Goal: Find specific page/section: Find specific page/section

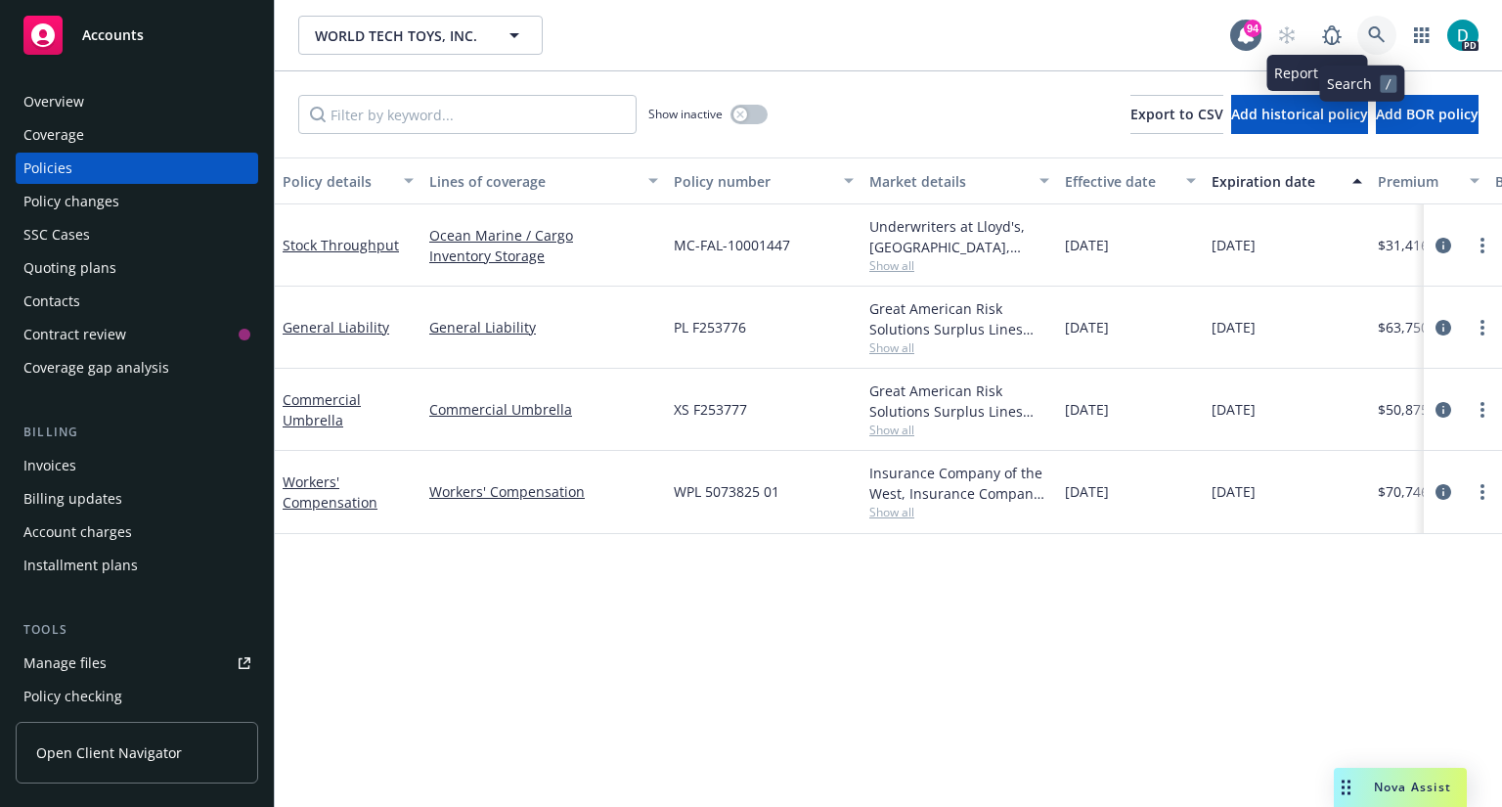
click at [1368, 26] on icon at bounding box center [1377, 35] width 18 height 18
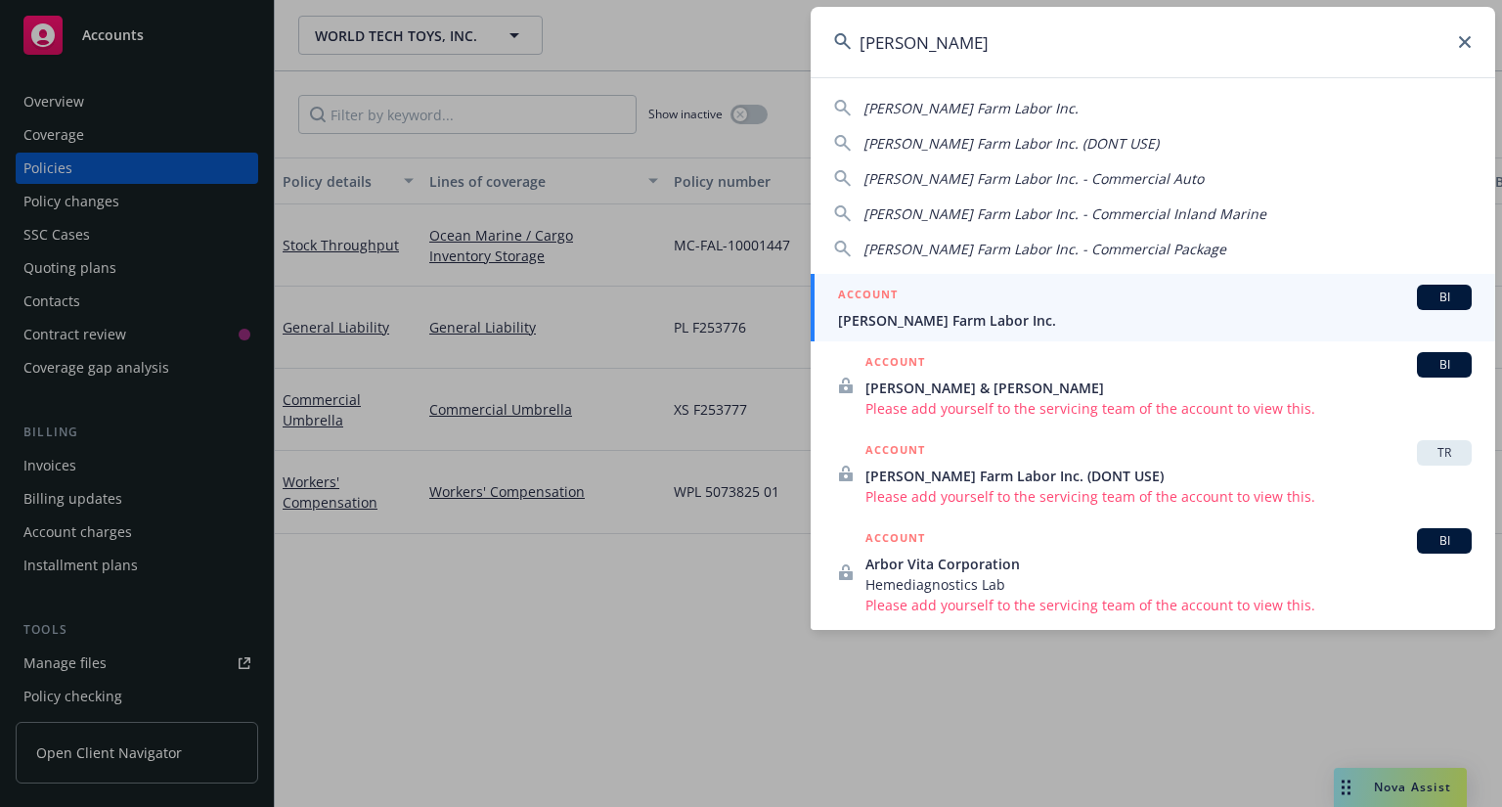
type input "[PERSON_NAME]"
click at [982, 326] on span "[PERSON_NAME] Farm Labor Inc." at bounding box center [1155, 320] width 634 height 21
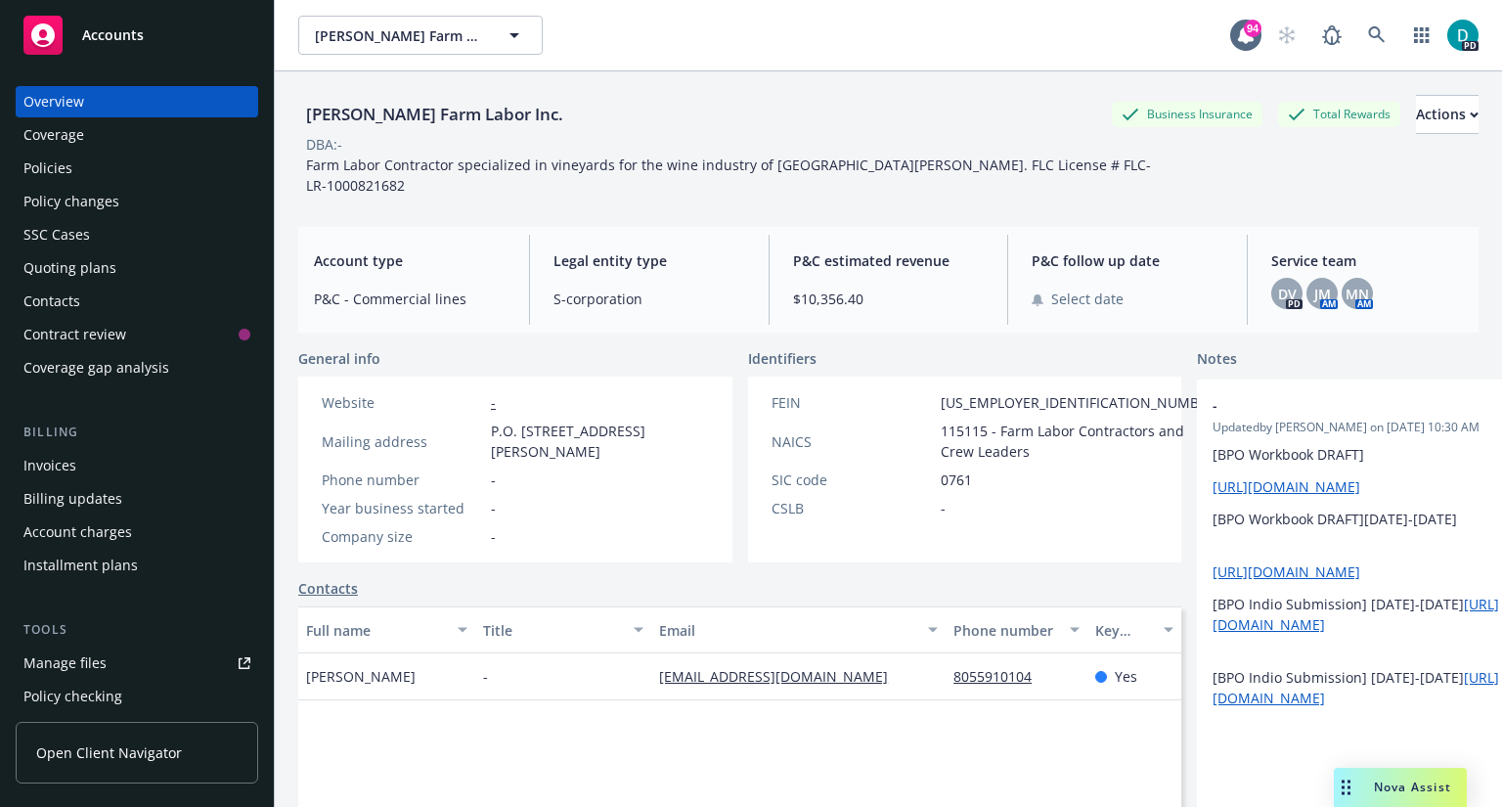
click at [61, 167] on div "Policies" at bounding box center [47, 168] width 49 height 31
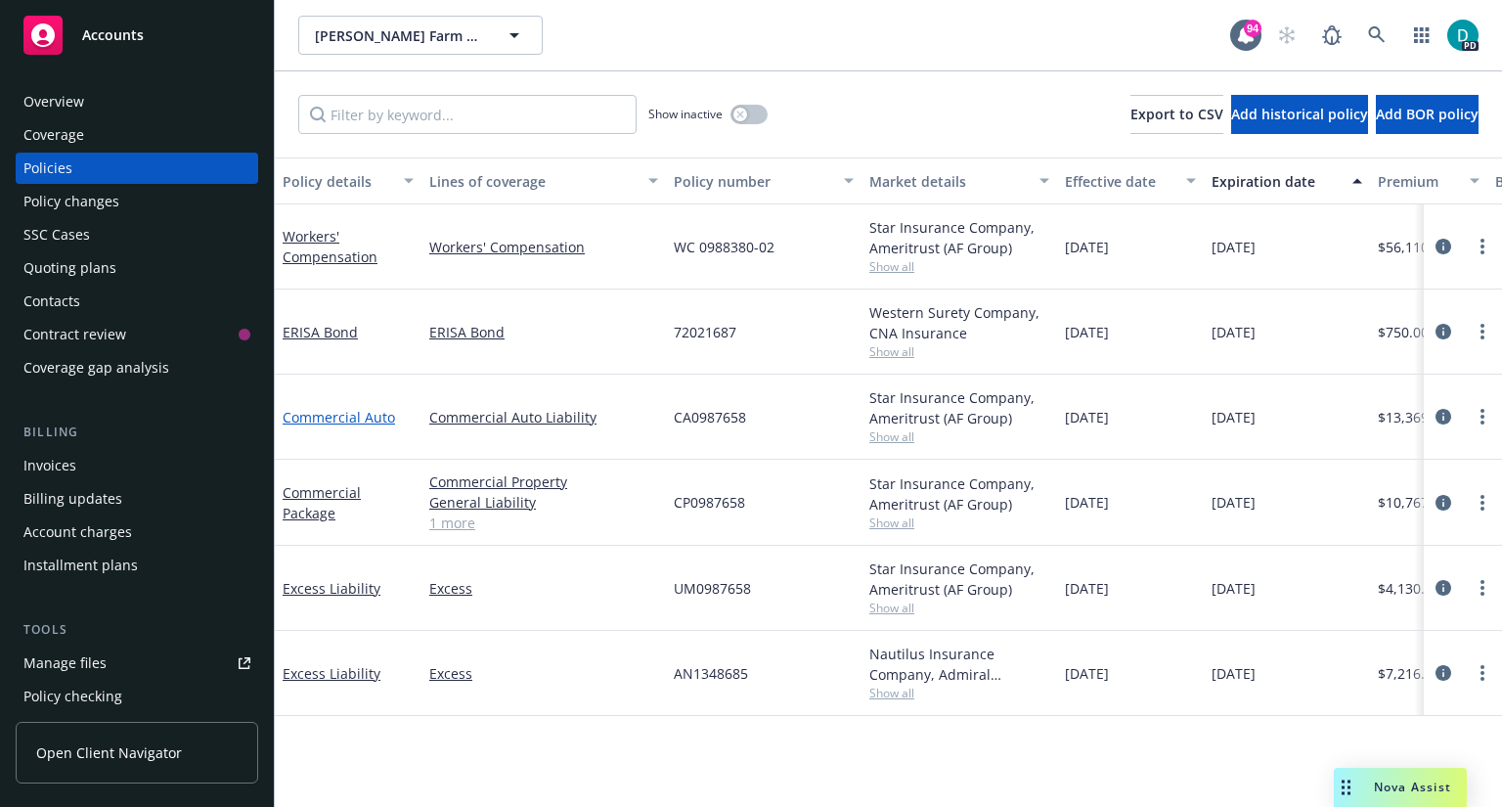
click at [345, 423] on link "Commercial Auto" at bounding box center [339, 417] width 112 height 19
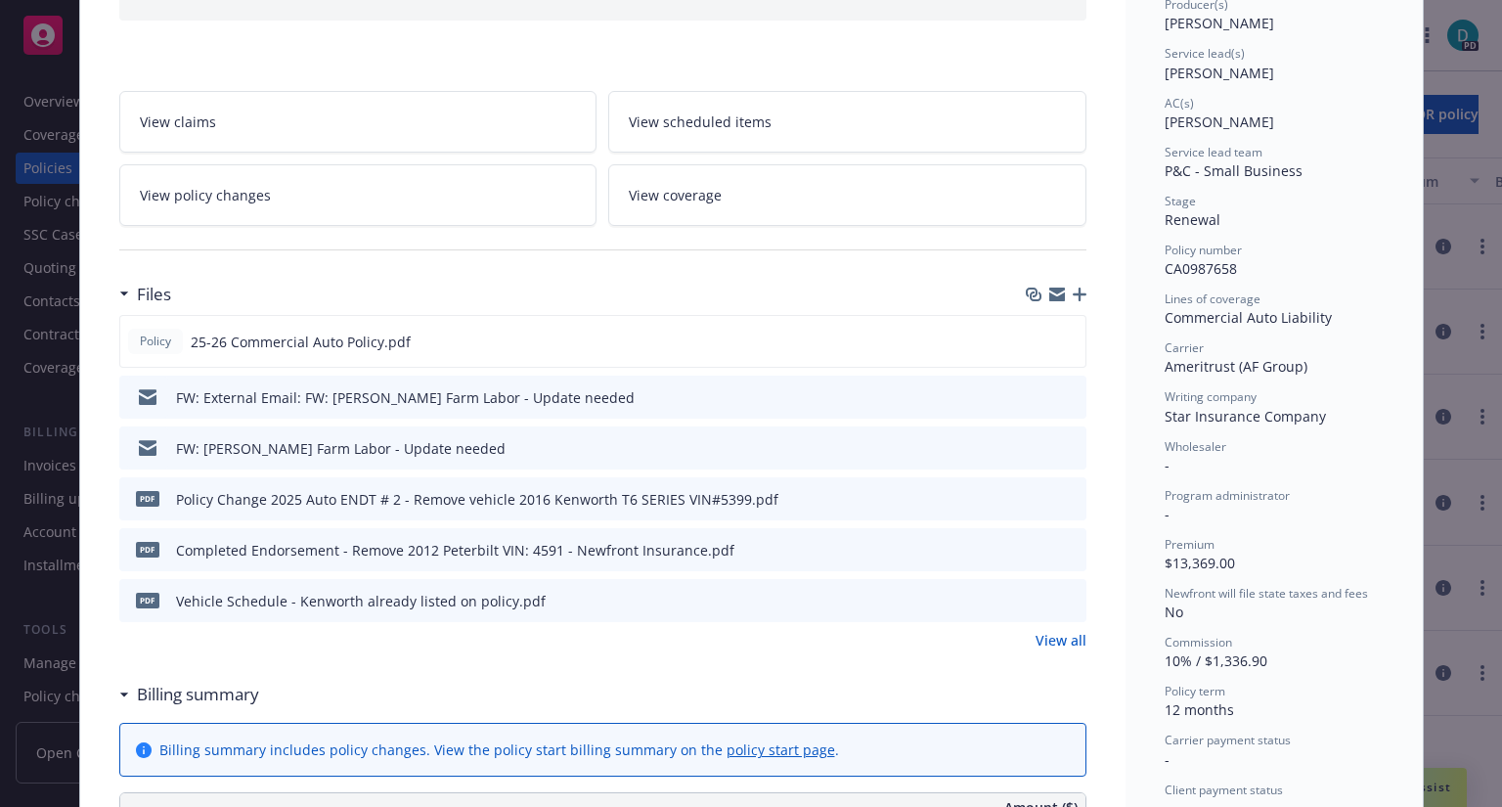
scroll to position [263, 0]
click at [1061, 332] on icon "preview file" at bounding box center [1067, 339] width 18 height 14
